Goal: Navigation & Orientation: Find specific page/section

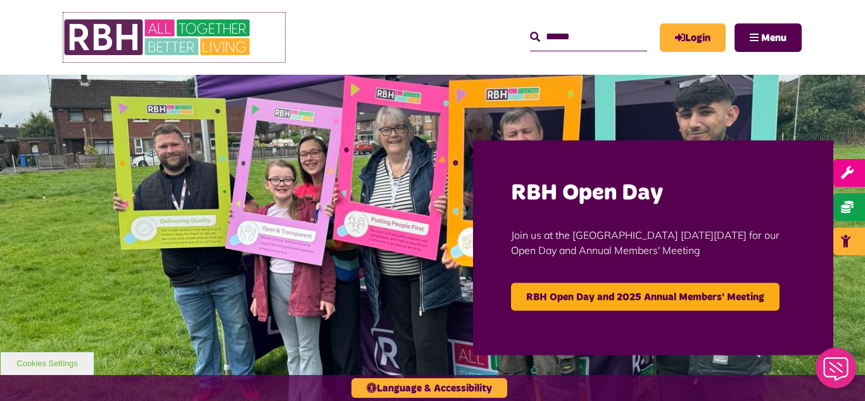
click at [151, 45] on img at bounding box center [158, 37] width 190 height 49
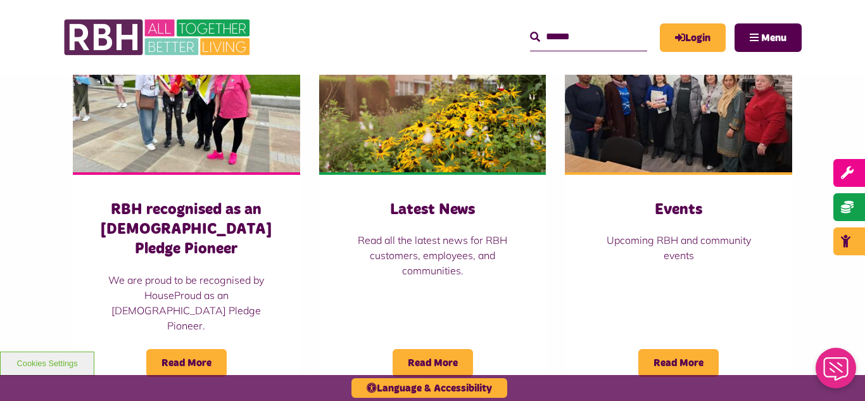
scroll to position [886, 0]
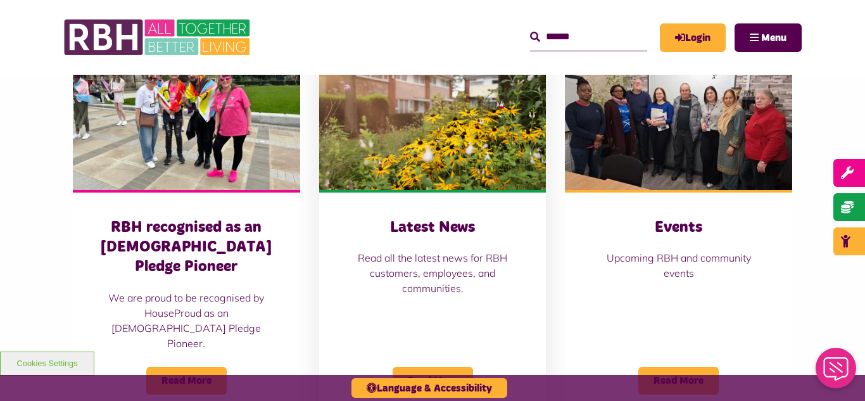
click at [429, 116] on img at bounding box center [432, 119] width 227 height 142
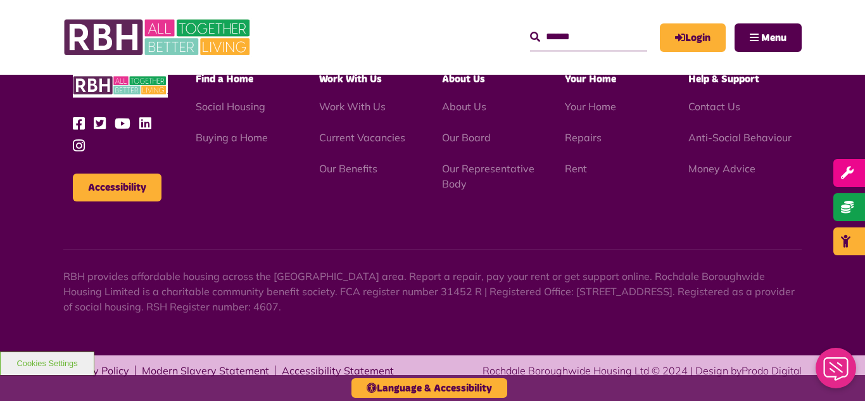
scroll to position [1378, 0]
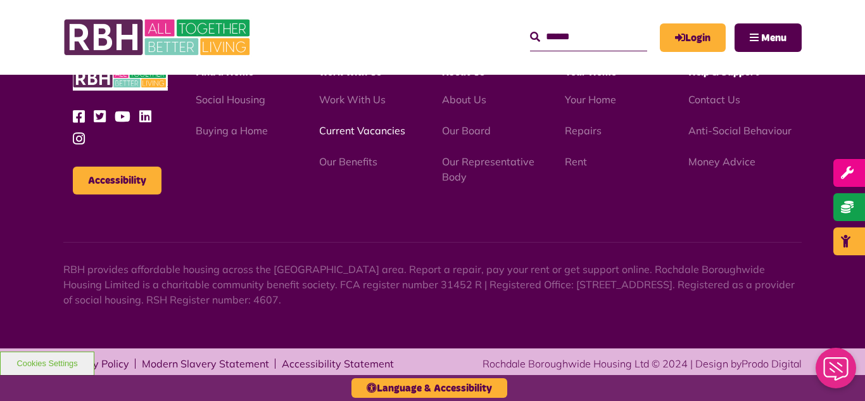
click at [366, 130] on link "Current Vacancies" at bounding box center [362, 130] width 86 height 13
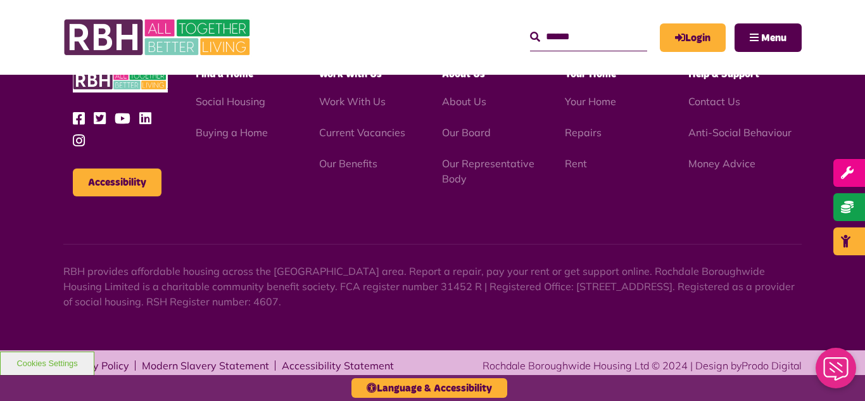
scroll to position [1487, 0]
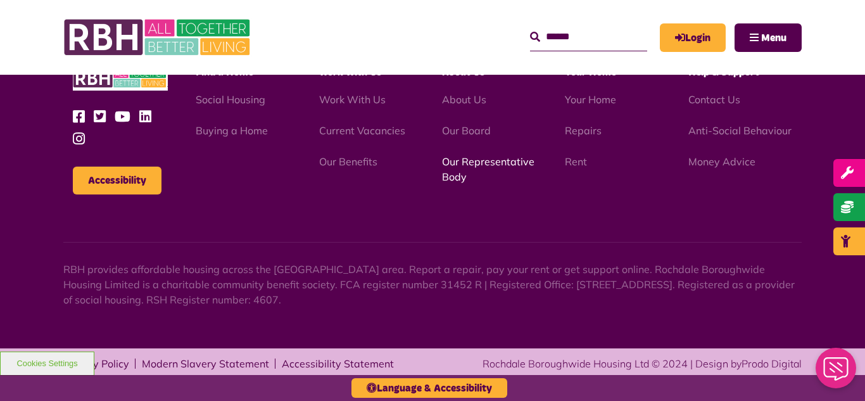
click at [490, 160] on link "Our Representative Body" at bounding box center [488, 169] width 92 height 28
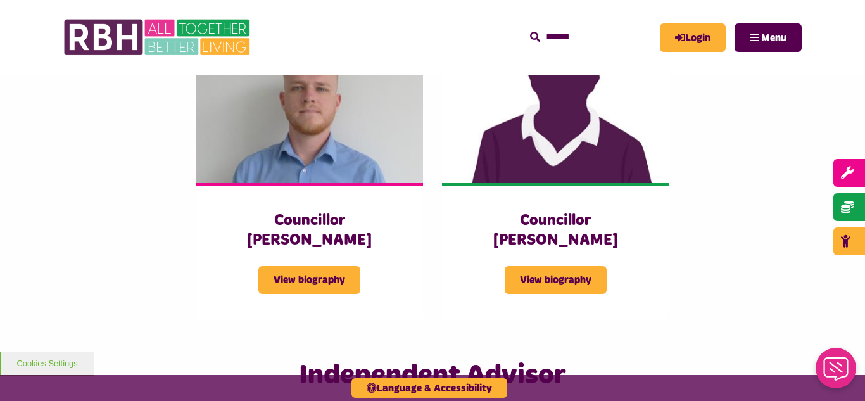
scroll to position [2835, 0]
